Goal: Task Accomplishment & Management: Manage account settings

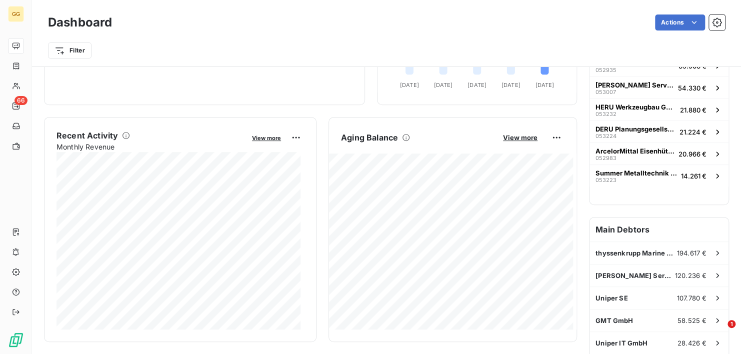
scroll to position [148, 0]
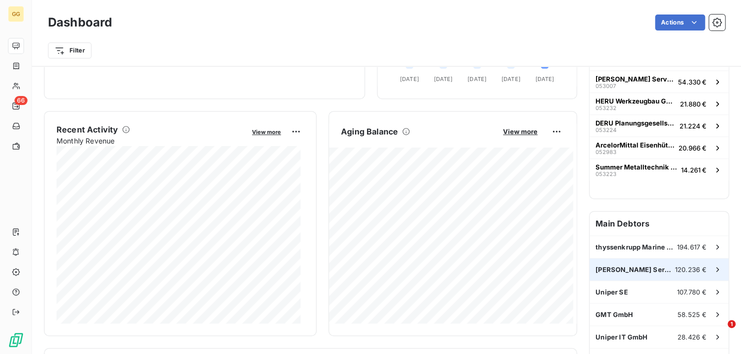
click at [645, 265] on span "[PERSON_NAME] Service GmbH" at bounding box center [634, 269] width 79 height 8
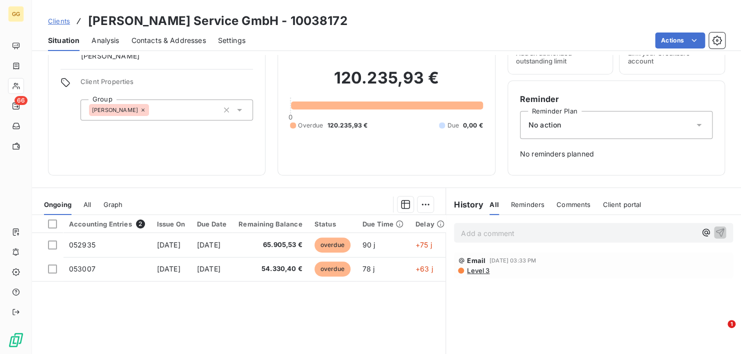
scroll to position [50, 0]
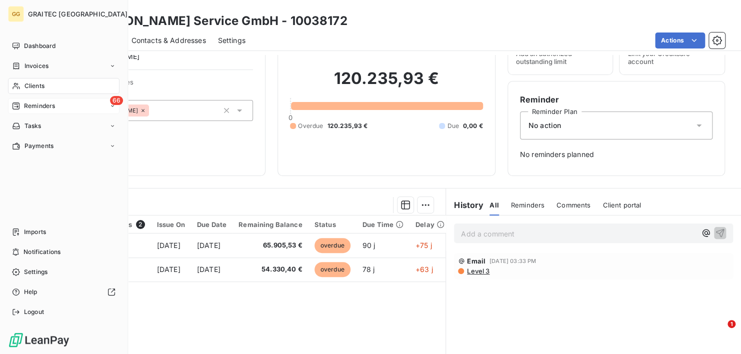
click at [35, 98] on div "66 Reminders" at bounding box center [63, 106] width 111 height 16
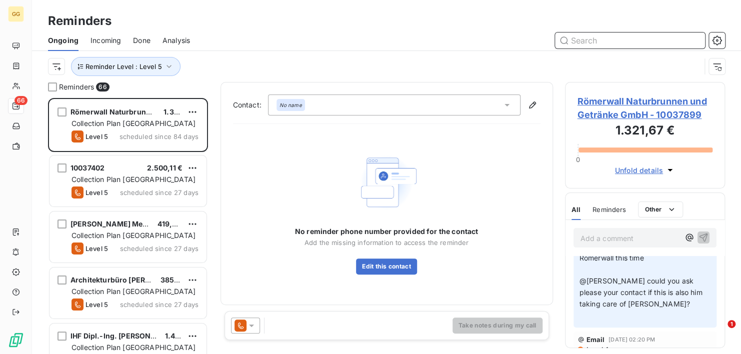
scroll to position [140, 0]
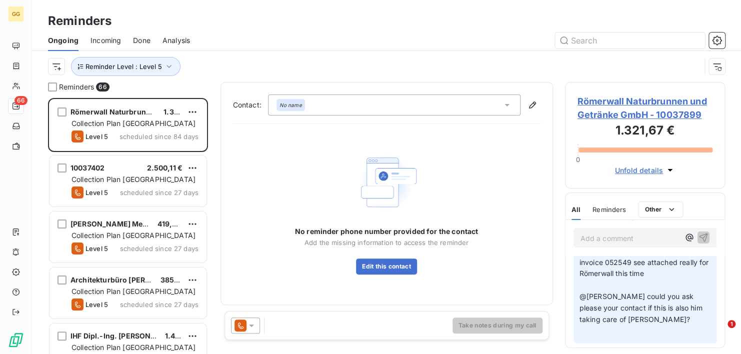
click at [688, 270] on p "Hi [PERSON_NAME], [PERSON_NAME] I found it. The payment cames from another comp…" at bounding box center [644, 234] width 131 height 206
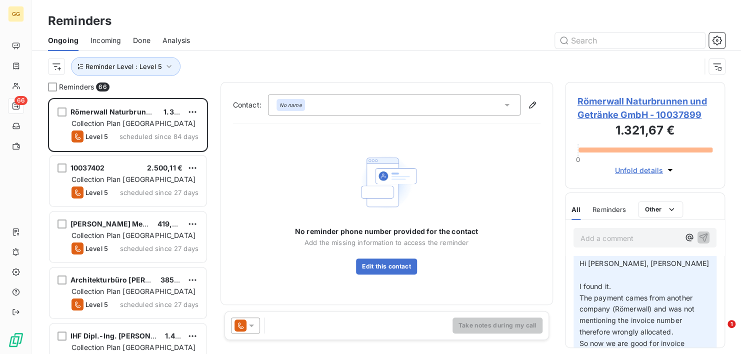
scroll to position [0, 0]
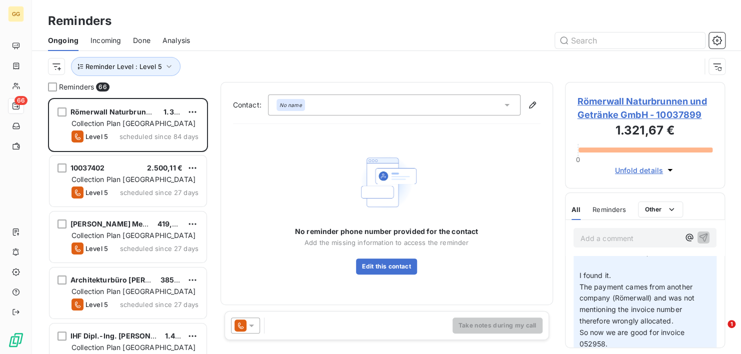
scroll to position [44, 0]
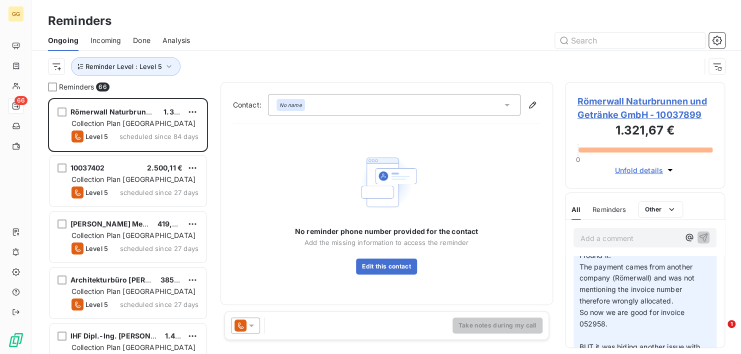
click at [677, 107] on span "Römerwall Naturbrunnen und Getränke GmbH - 10037899" at bounding box center [644, 107] width 135 height 27
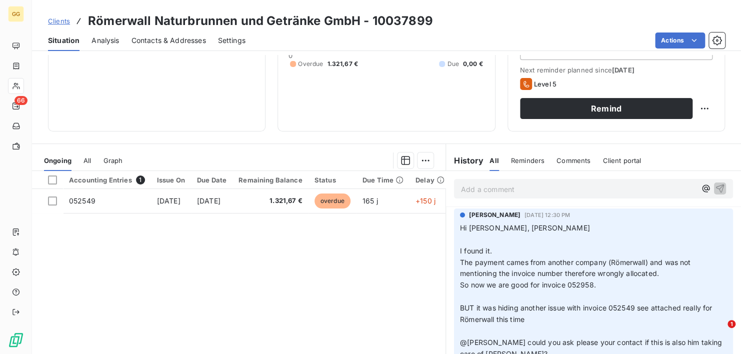
scroll to position [168, 0]
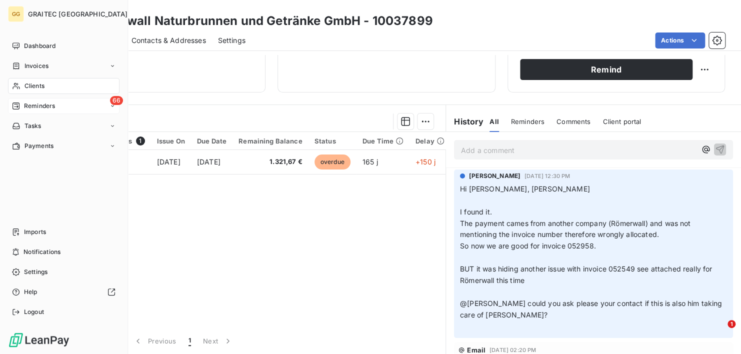
click at [24, 102] on span "Reminders" at bounding box center [39, 105] width 31 height 9
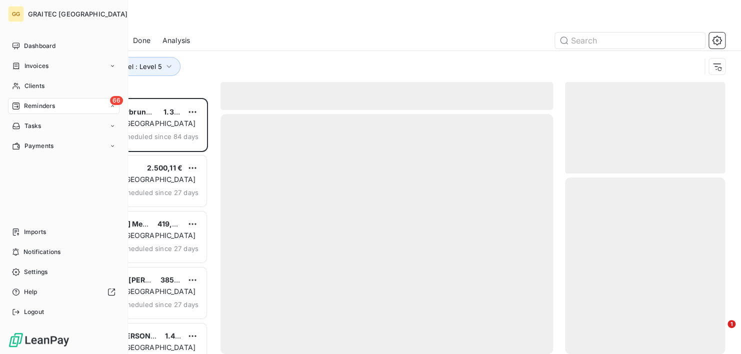
scroll to position [248, 152]
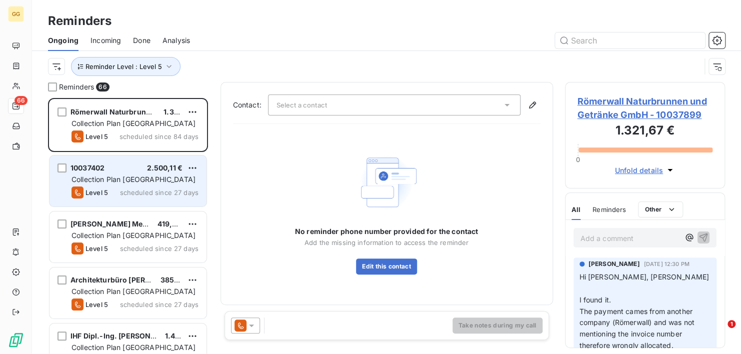
click at [143, 177] on span "Collection Plan [GEOGRAPHIC_DATA]" at bounding box center [133, 179] width 124 height 8
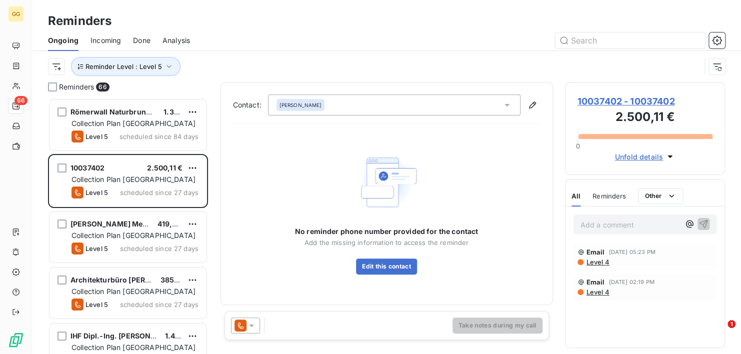
click at [507, 104] on icon at bounding box center [506, 105] width 5 height 2
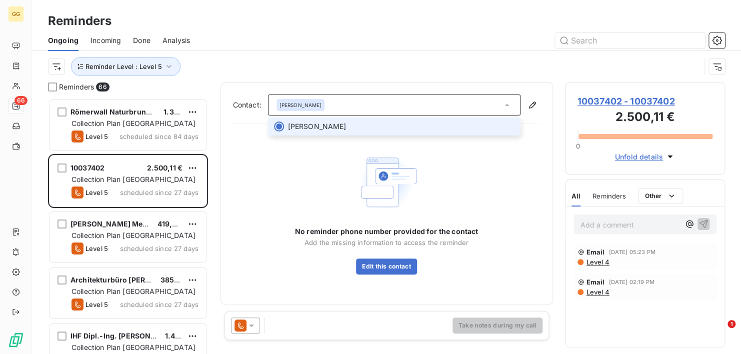
click at [507, 104] on icon at bounding box center [506, 105] width 4 height 2
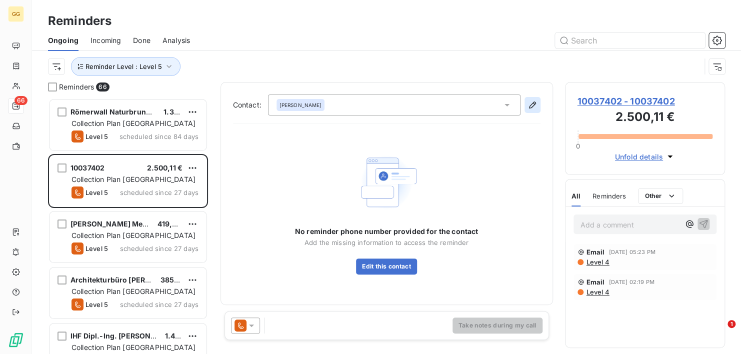
click at [531, 105] on icon "button" at bounding box center [532, 105] width 10 height 10
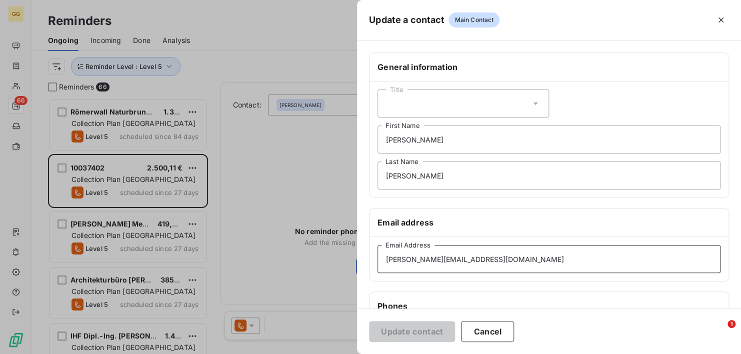
drag, startPoint x: 514, startPoint y: 258, endPoint x: 338, endPoint y: 251, distance: 176.5
click at [338, 353] on div "Update a contact Main Contact General information Title [PERSON_NAME] First Nam…" at bounding box center [370, 354] width 741 height 0
click at [477, 328] on button "Cancel" at bounding box center [487, 331] width 53 height 21
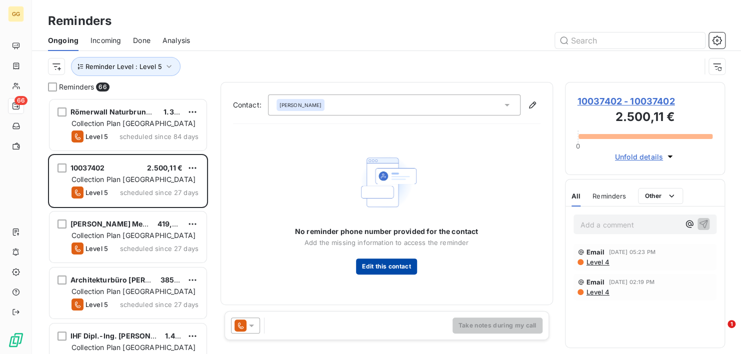
click at [372, 272] on button "Edit this contact" at bounding box center [386, 266] width 60 height 16
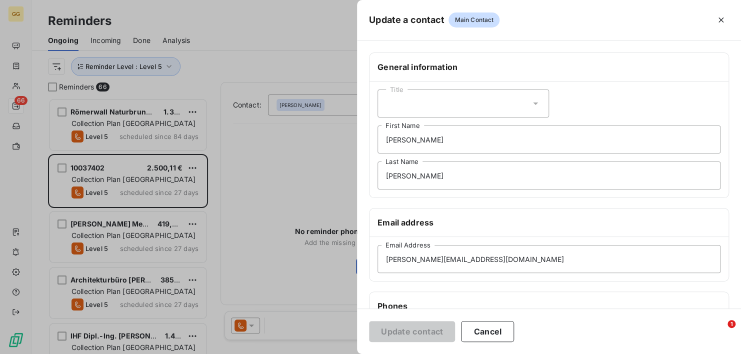
click at [255, 238] on div at bounding box center [370, 177] width 741 height 354
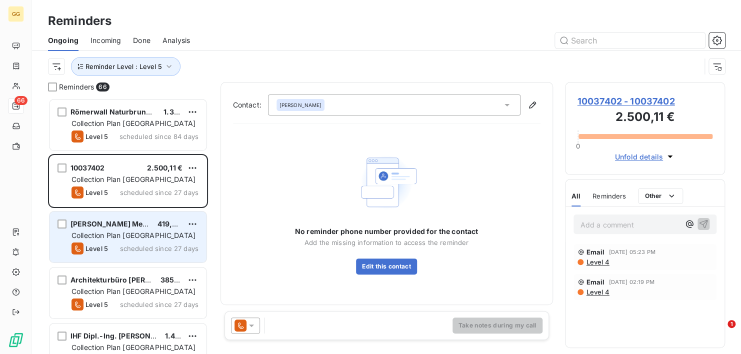
click at [165, 239] on div "Collection Plan [GEOGRAPHIC_DATA]" at bounding box center [134, 235] width 127 height 10
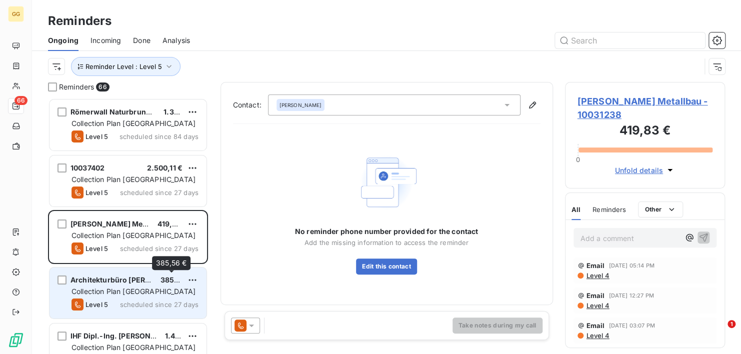
click at [162, 284] on div "385,56 €" at bounding box center [171, 280] width 22 height 10
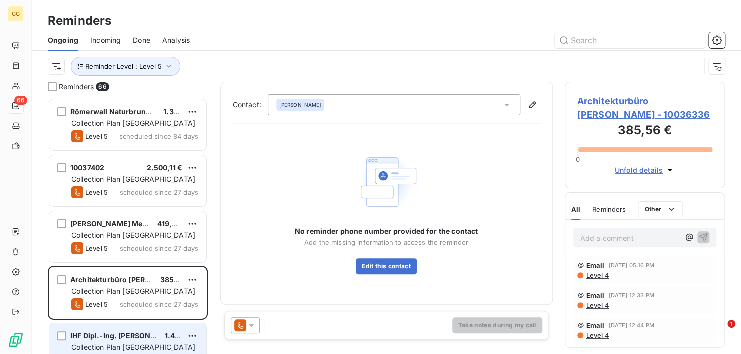
click at [116, 326] on div "IHF Dipl.-Ing. [PERSON_NAME] ter [PERSON_NAME] 1.473,66 € Collection Plan [GEOG…" at bounding box center [127, 348] width 157 height 51
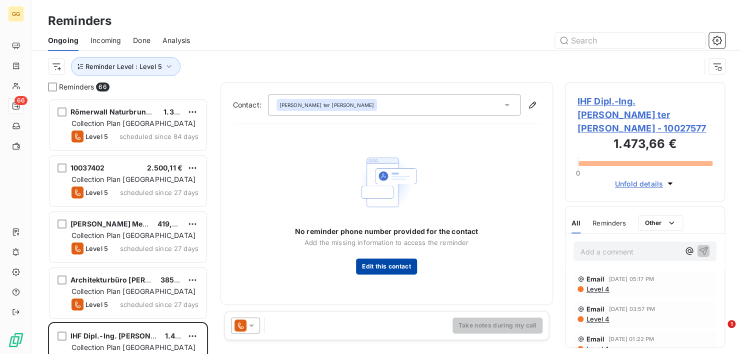
click at [391, 265] on button "Edit this contact" at bounding box center [386, 266] width 60 height 16
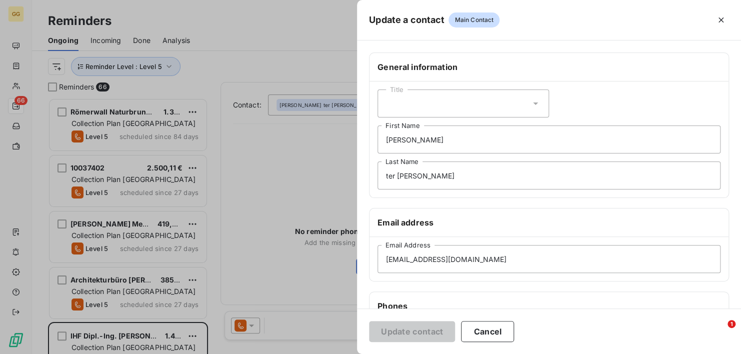
click at [276, 243] on div at bounding box center [370, 177] width 741 height 354
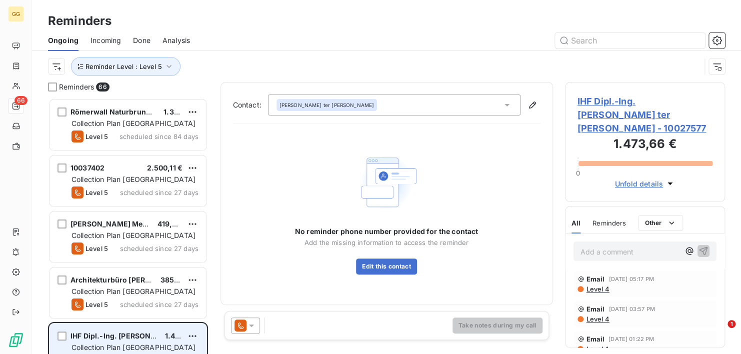
click at [180, 344] on div "Collection Plan [GEOGRAPHIC_DATA]" at bounding box center [134, 347] width 127 height 10
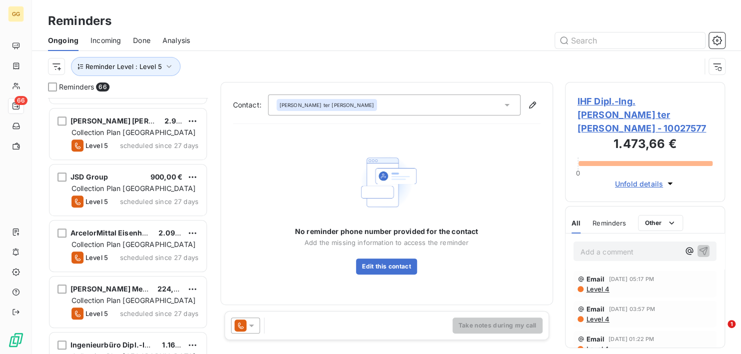
scroll to position [480, 0]
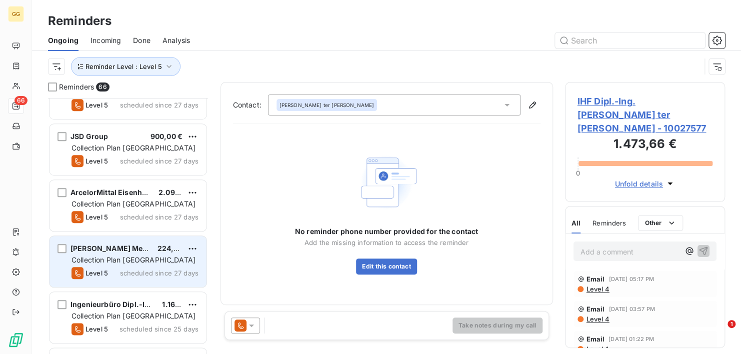
click at [174, 271] on span "scheduled since 27 days" at bounding box center [159, 273] width 78 height 8
